Goal: Check status: Check status

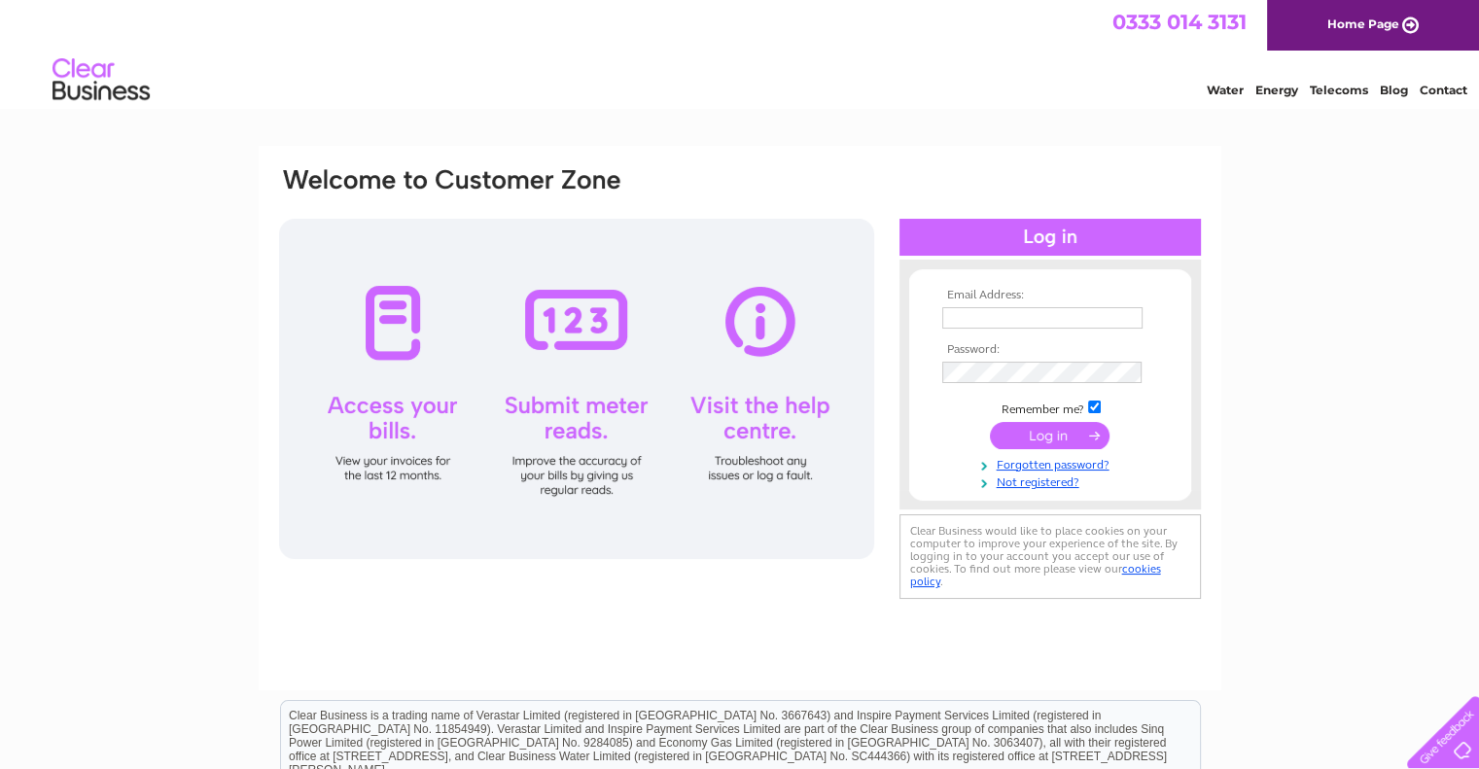
type input "pjlaight@gmail.com"
click at [1067, 434] on input "submit" at bounding box center [1050, 435] width 120 height 27
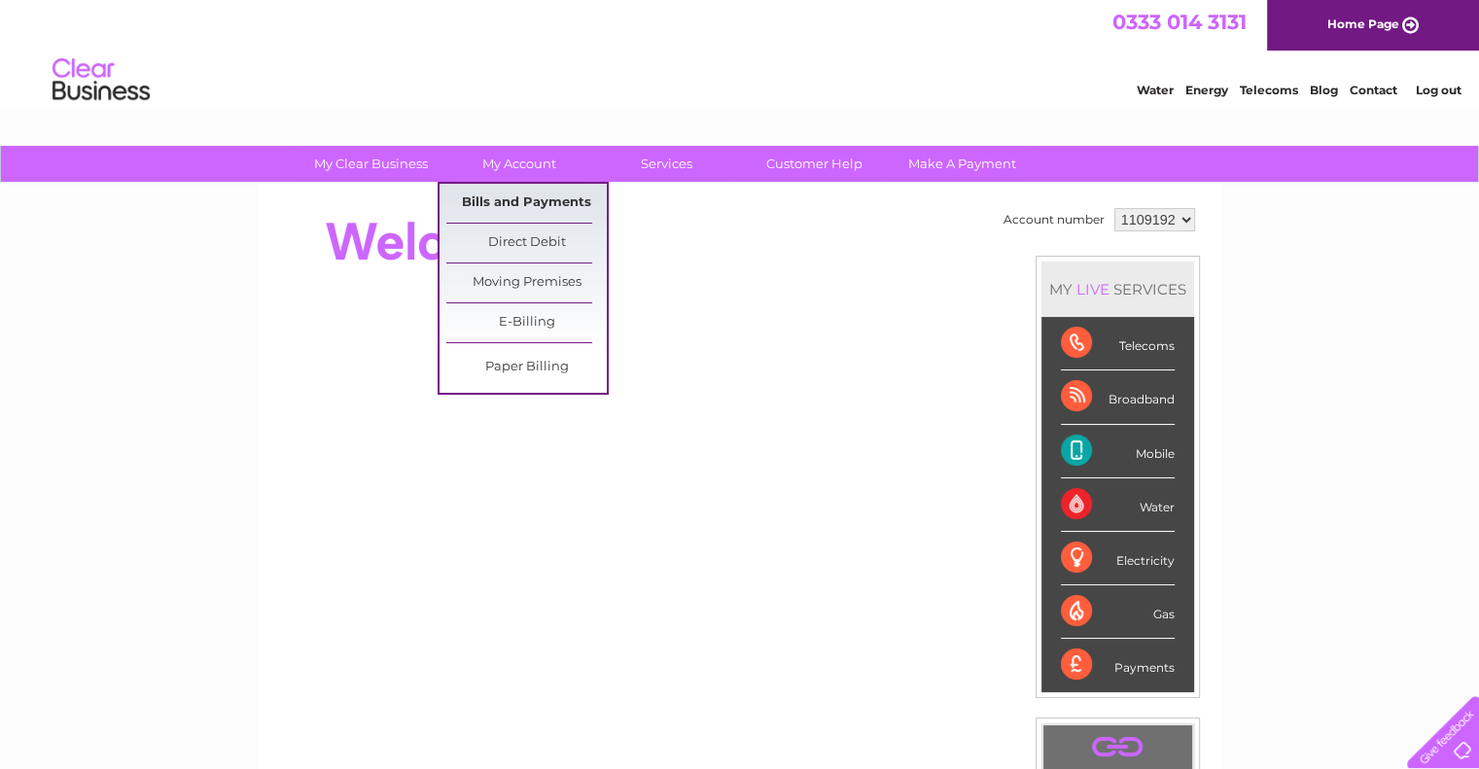
click at [513, 199] on link "Bills and Payments" at bounding box center [526, 203] width 160 height 39
click at [502, 201] on link "Bills and Payments" at bounding box center [526, 203] width 160 height 39
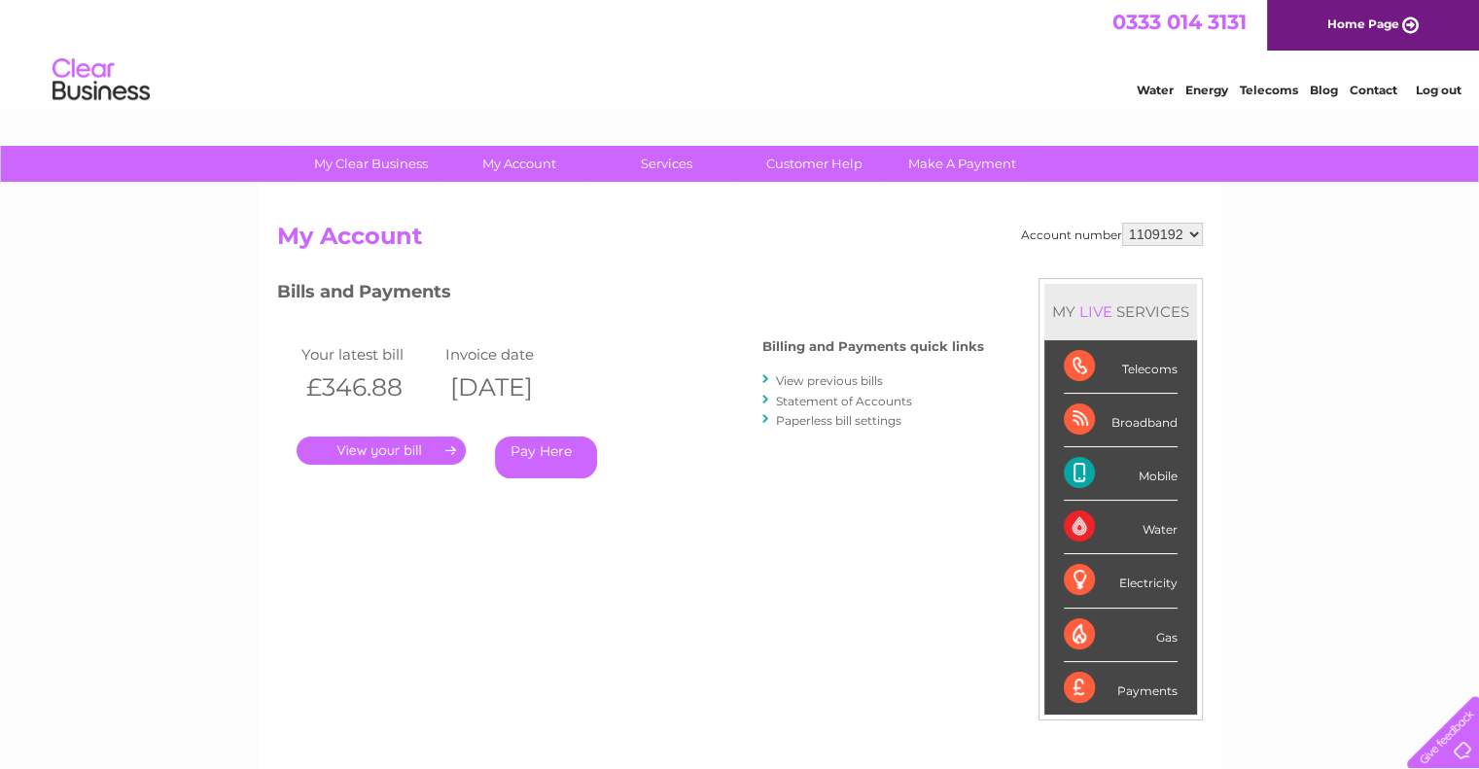
click at [384, 445] on link "." at bounding box center [381, 451] width 169 height 28
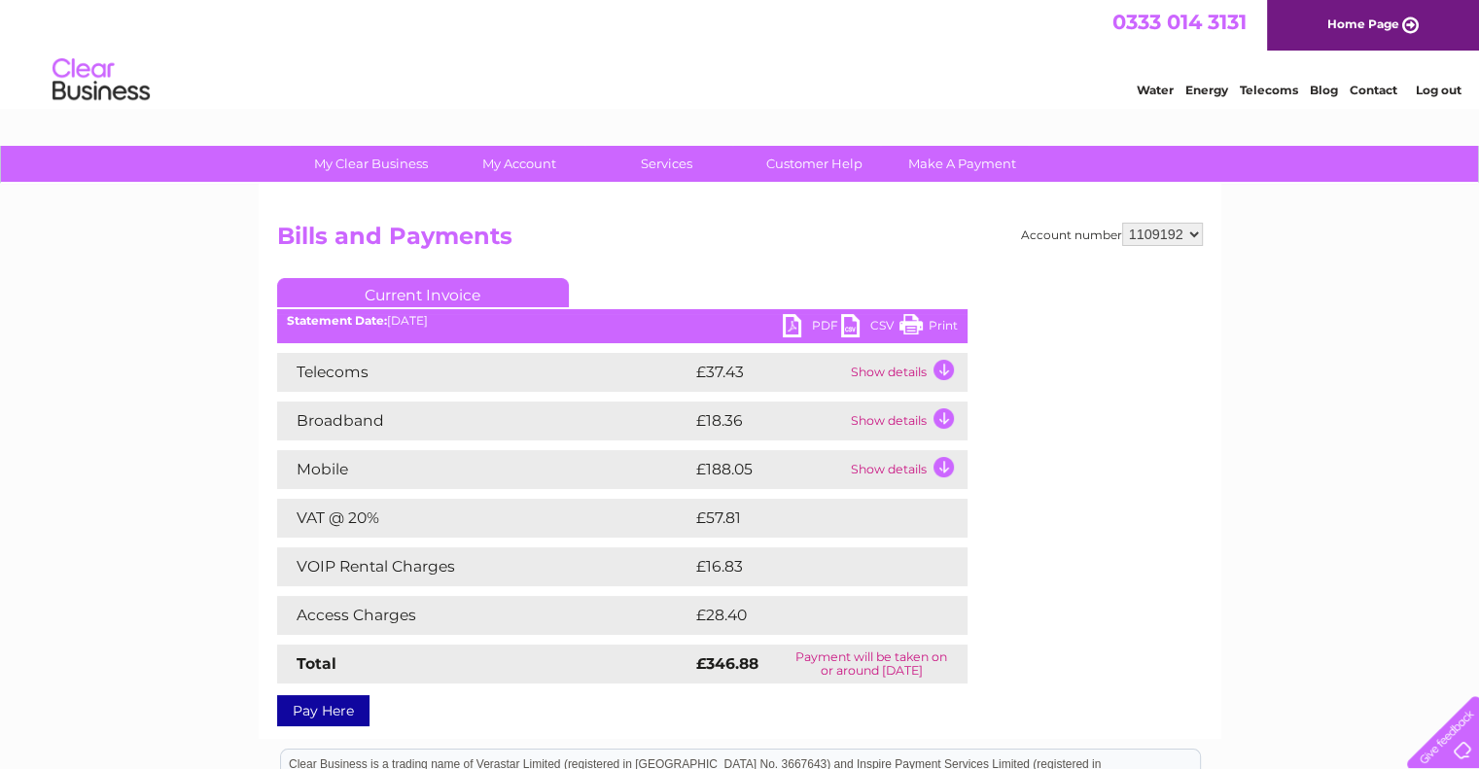
click at [1360, 345] on div "My Clear Business Login Details My Details My Preferences Link Account My Accou…" at bounding box center [739, 609] width 1479 height 926
